Goal: Navigation & Orientation: Find specific page/section

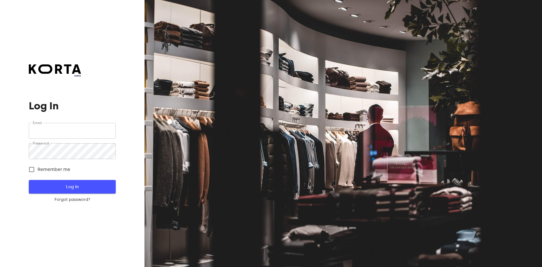
type input "[EMAIL_ADDRESS][DOMAIN_NAME]"
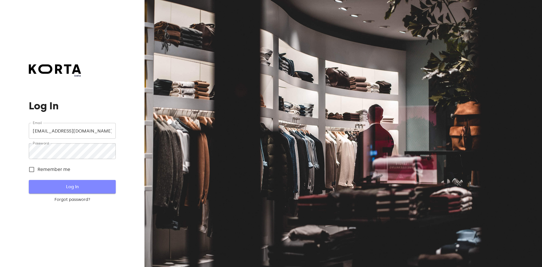
click at [82, 181] on button "Log In" at bounding box center [72, 187] width 87 height 14
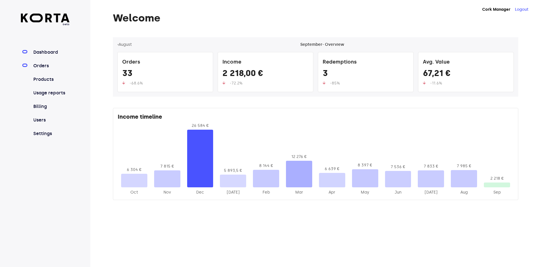
click at [43, 63] on link "Orders" at bounding box center [51, 65] width 38 height 7
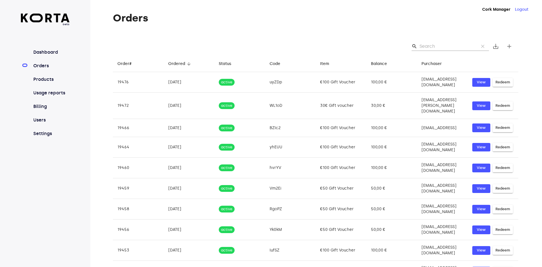
click at [439, 48] on input "Search" at bounding box center [446, 46] width 55 height 9
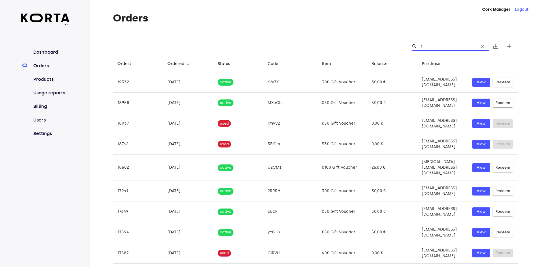
type input "i"
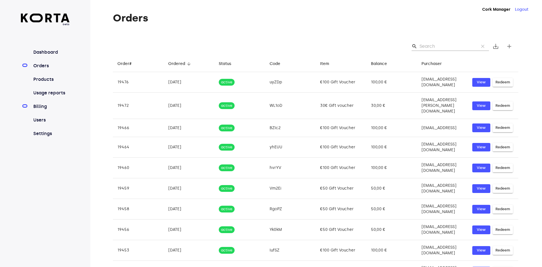
click at [44, 105] on link "Billing" at bounding box center [51, 106] width 38 height 7
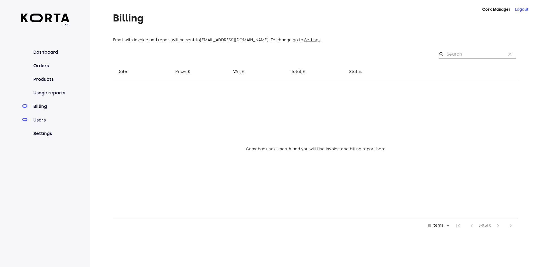
click at [45, 120] on link "Users" at bounding box center [51, 120] width 38 height 7
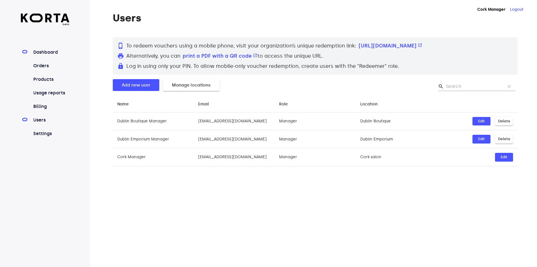
click at [56, 53] on link "Dashboard" at bounding box center [51, 52] width 38 height 7
